Goal: Find specific page/section: Find specific page/section

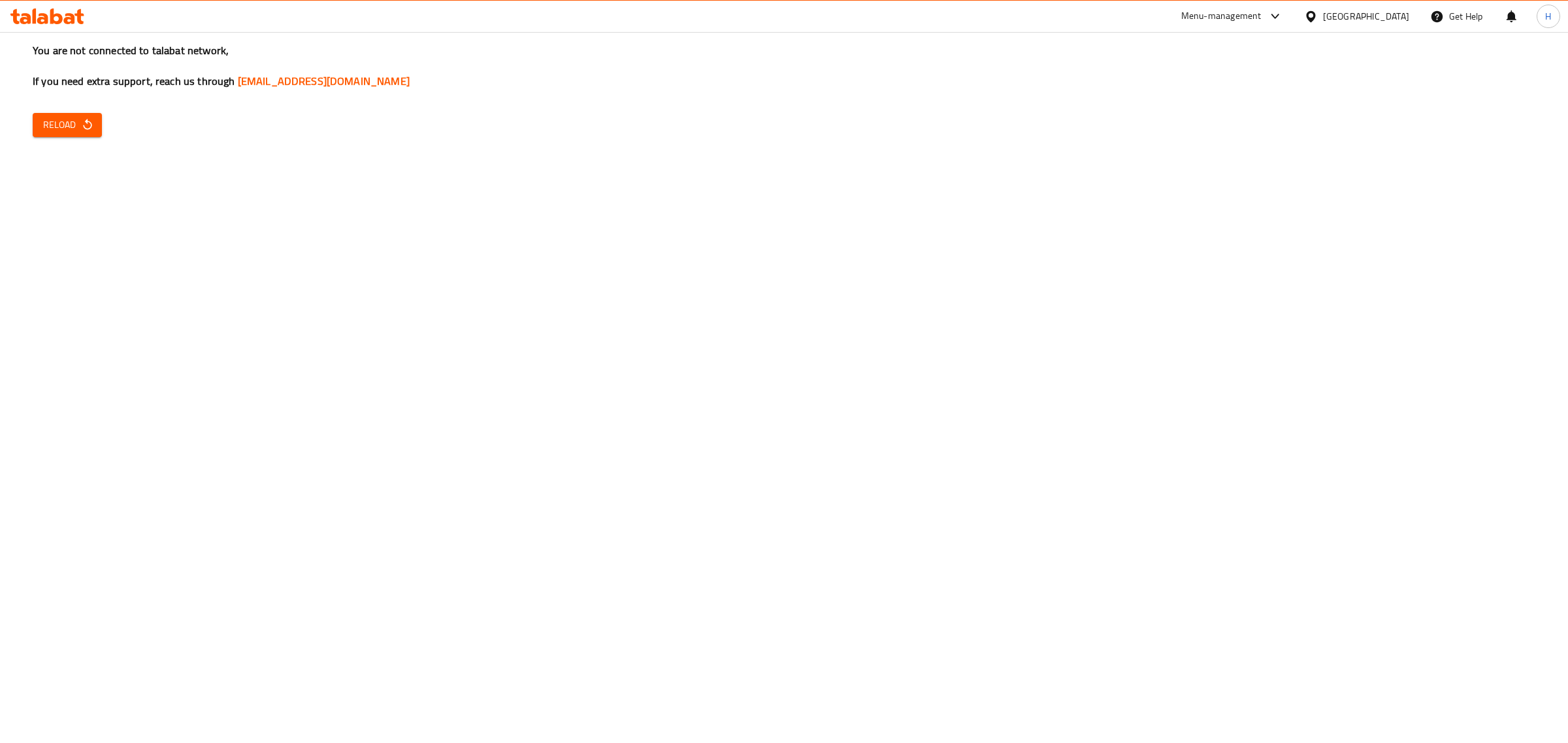
click at [31, 127] on div "You are not connected to talabat network, If you need extra support, reach us t…" at bounding box center [784, 371] width 1568 height 743
click at [44, 127] on span "Reload" at bounding box center [67, 125] width 48 height 16
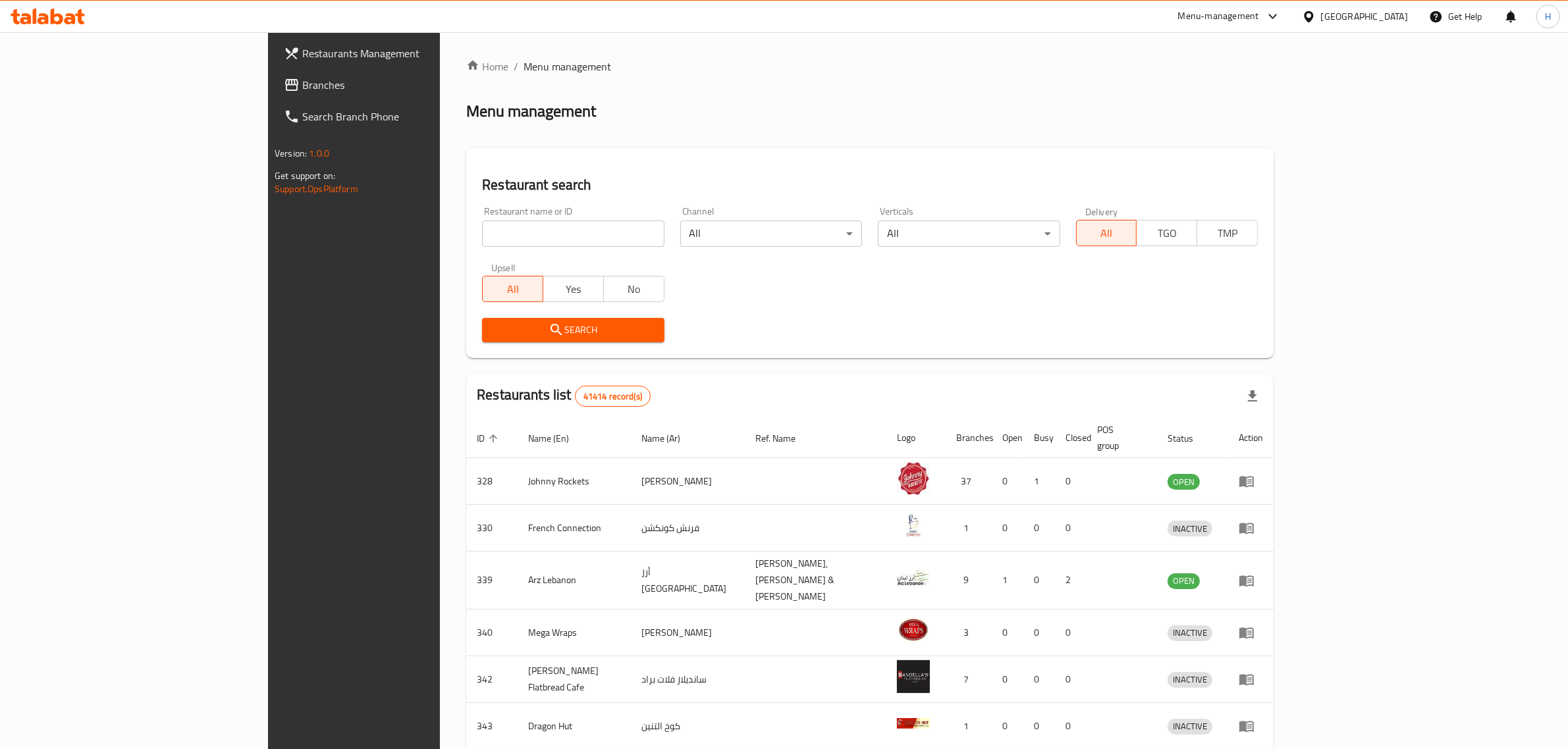
click at [302, 91] on span "Branches" at bounding box center [410, 84] width 217 height 15
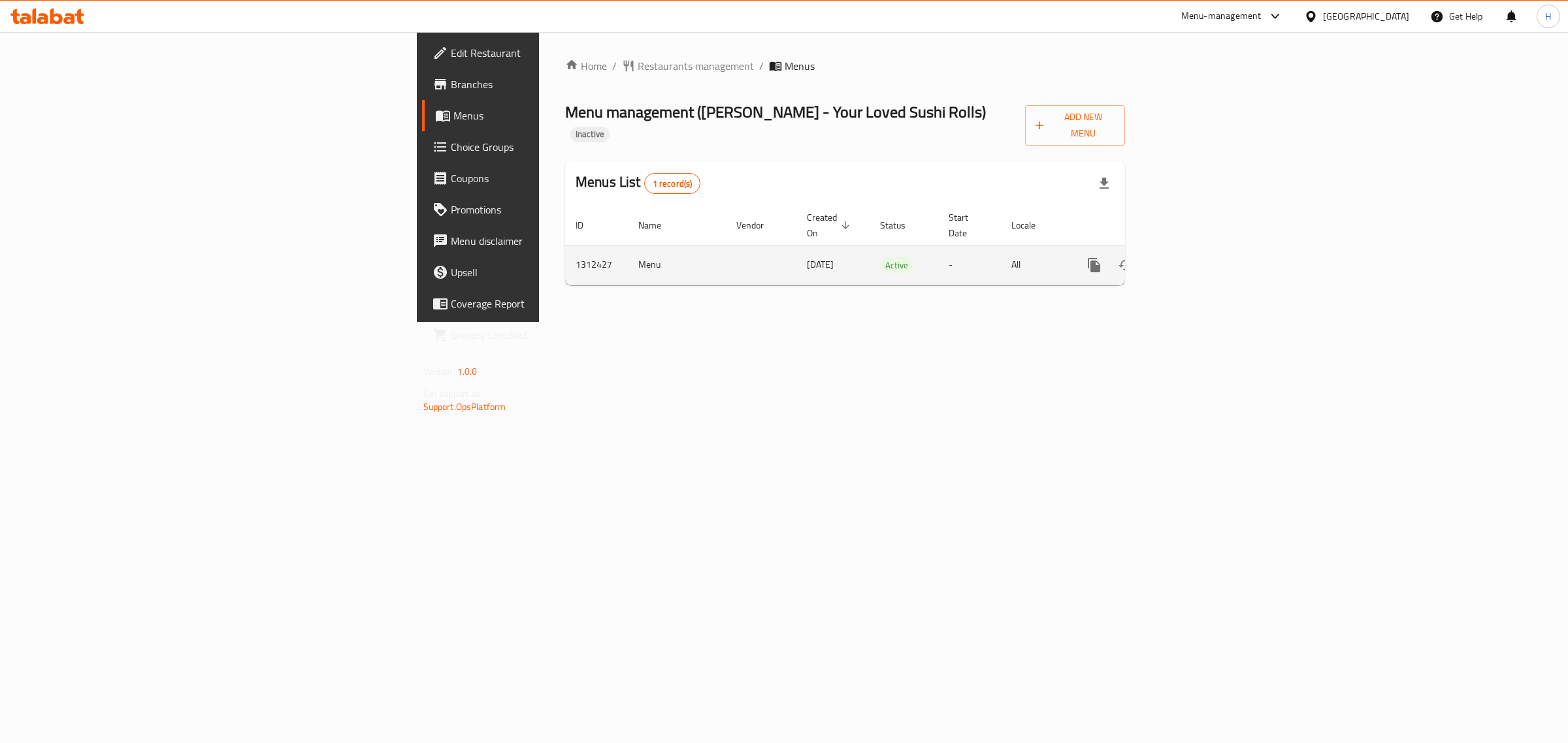
click at [1196, 257] on icon "enhanced table" at bounding box center [1188, 264] width 15 height 15
